Goal: Find specific page/section: Find specific page/section

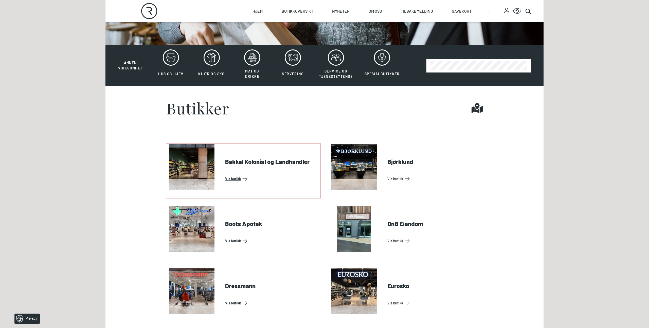
click at [232, 180] on link "Vis butikk" at bounding box center [271, 179] width 93 height 8
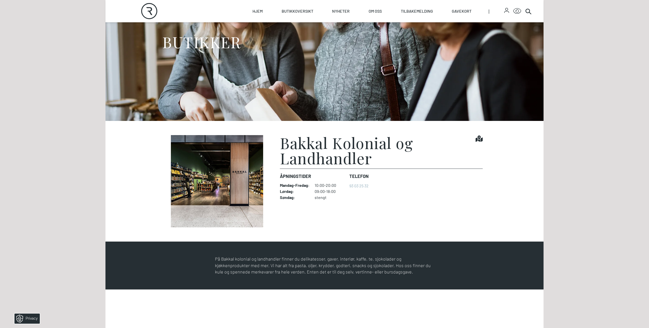
scroll to position [106, 0]
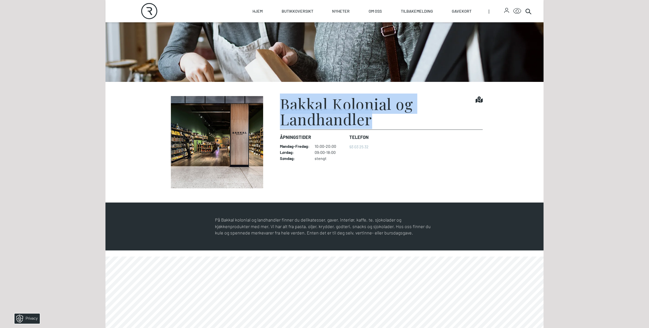
drag, startPoint x: 280, startPoint y: 105, endPoint x: 372, endPoint y: 125, distance: 93.7
click at [372, 125] on h1 "Bakkal Kolonial og Landhandler" at bounding box center [378, 111] width 196 height 30
copy h1 "Bakkal Kolonial og Landhandler"
